Goal: Check status: Check status

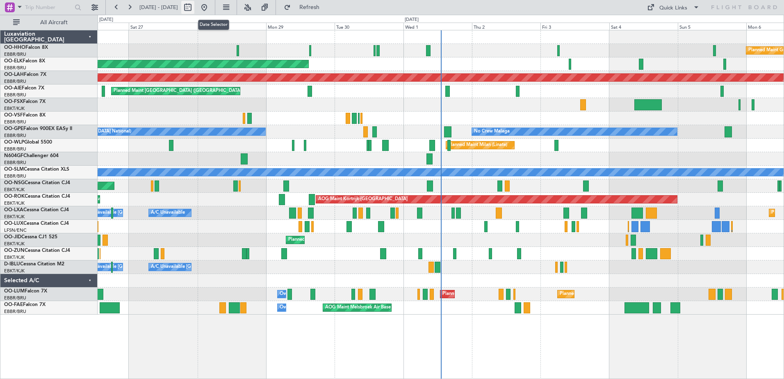
click at [194, 7] on button at bounding box center [187, 7] width 13 height 13
select select "9"
select select "2025"
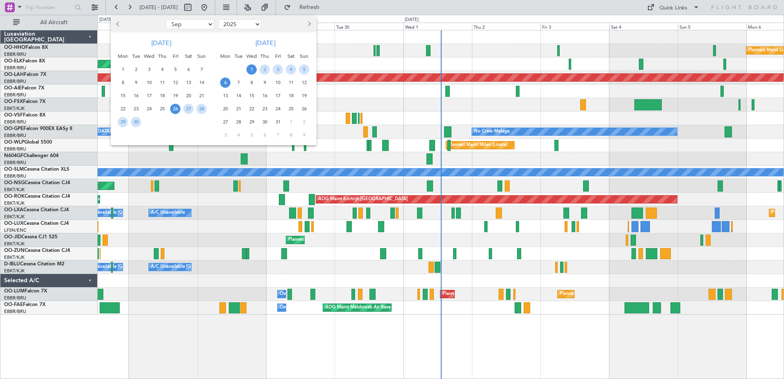
click at [252, 69] on span "1" at bounding box center [252, 69] width 10 height 10
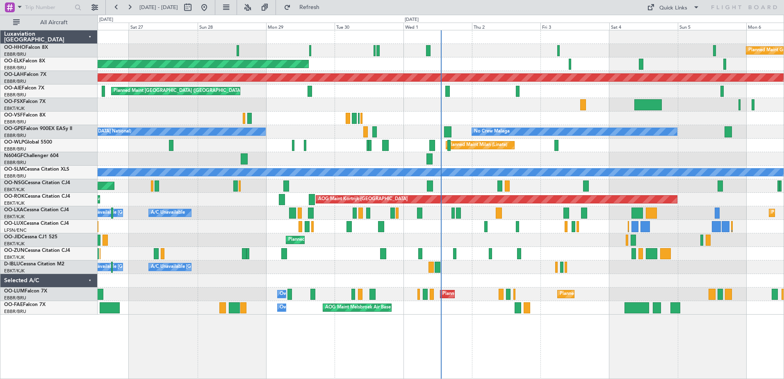
select select "10"
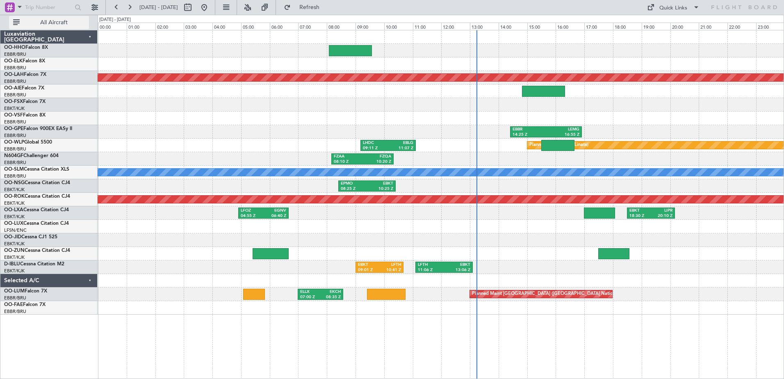
click at [75, 16] on button "All Aircraft" at bounding box center [49, 22] width 80 height 13
